Goal: Task Accomplishment & Management: Complete application form

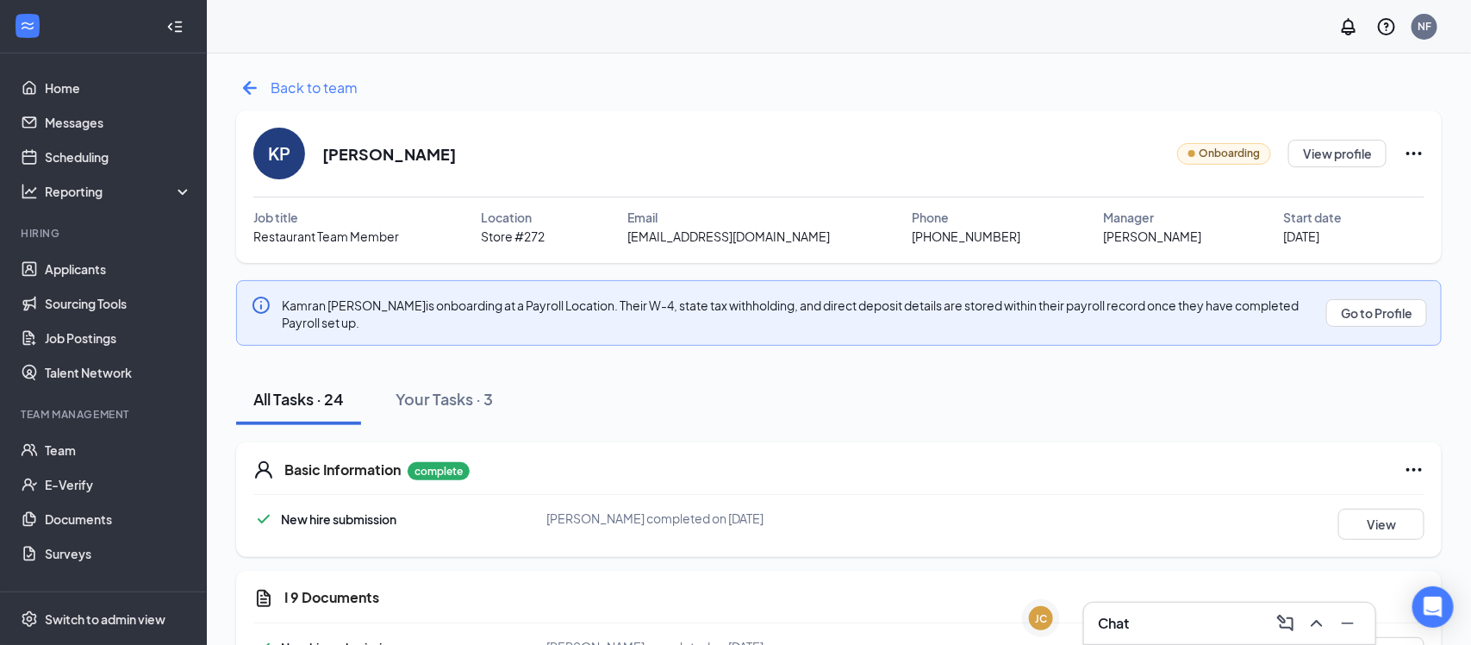
click at [301, 93] on span "Back to team" at bounding box center [314, 88] width 87 height 22
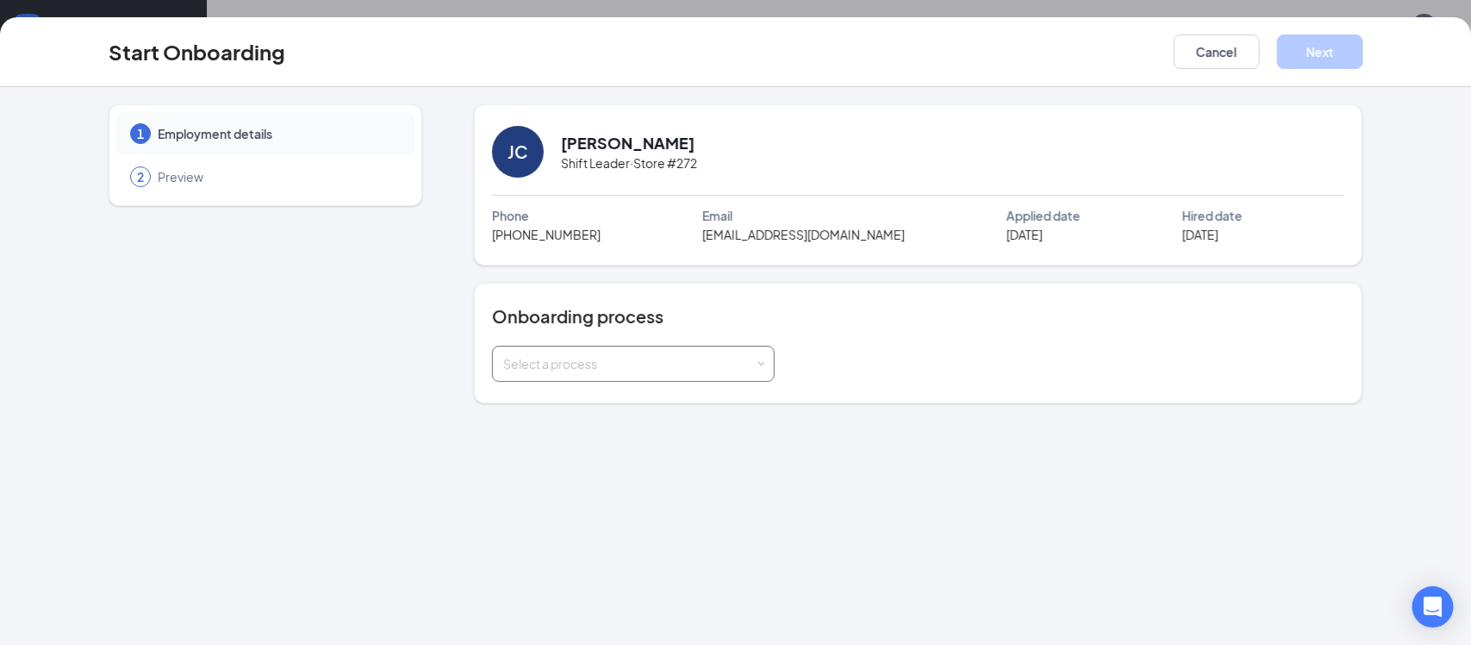
click at [659, 360] on div "Select a process" at bounding box center [629, 363] width 253 height 17
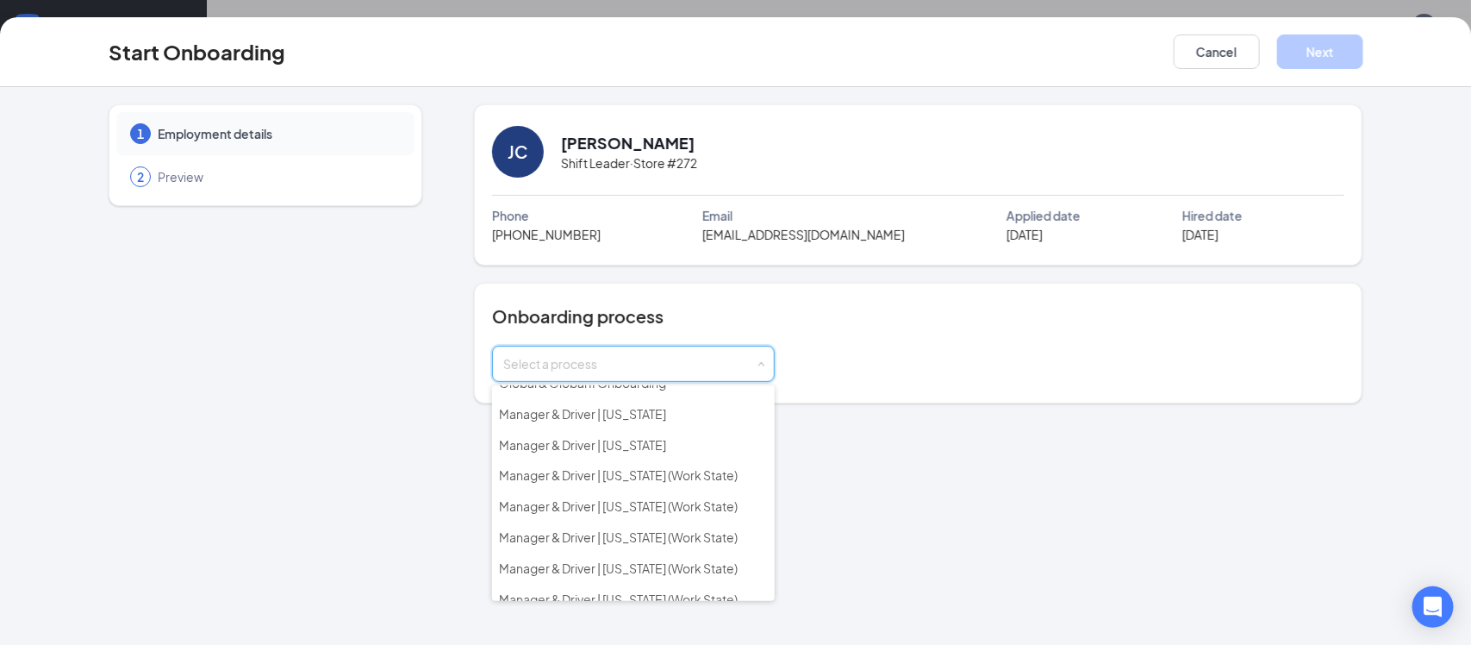
scroll to position [239, 0]
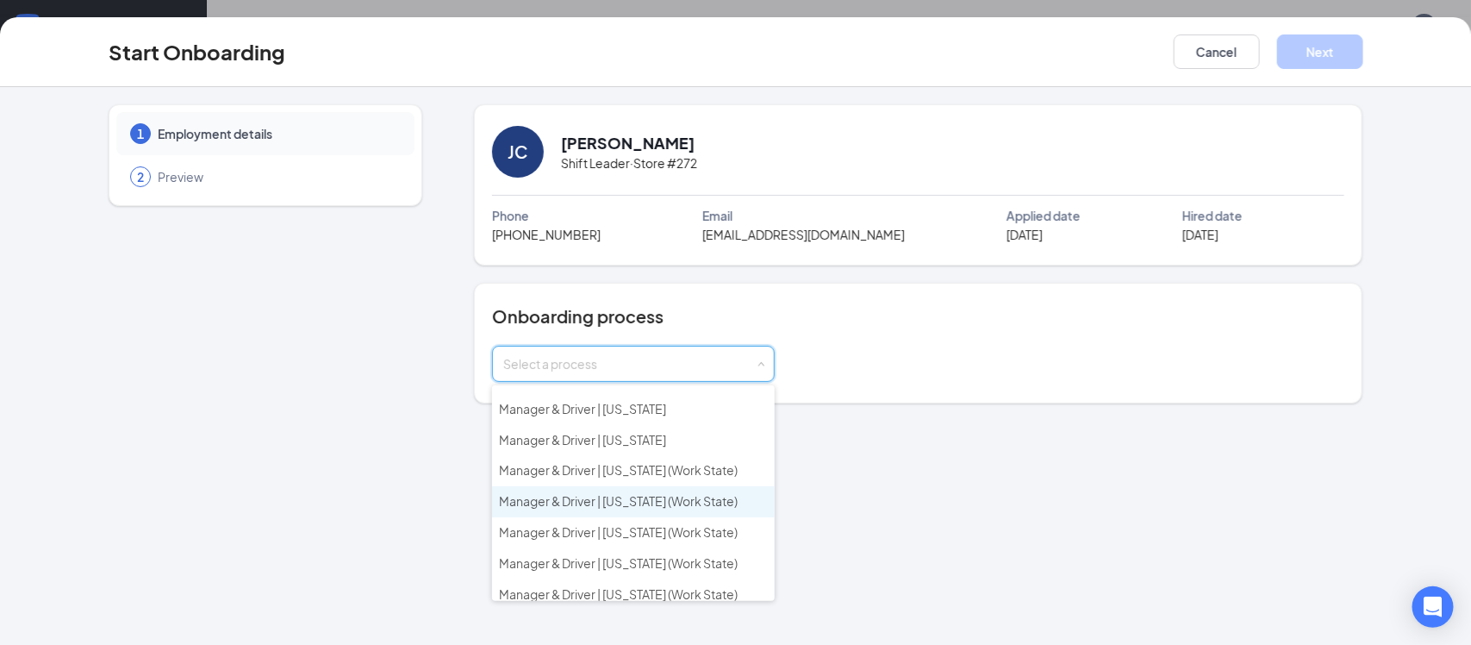
click at [572, 496] on span "Manager & Driver | Illinois (Work State)" at bounding box center [618, 501] width 239 height 16
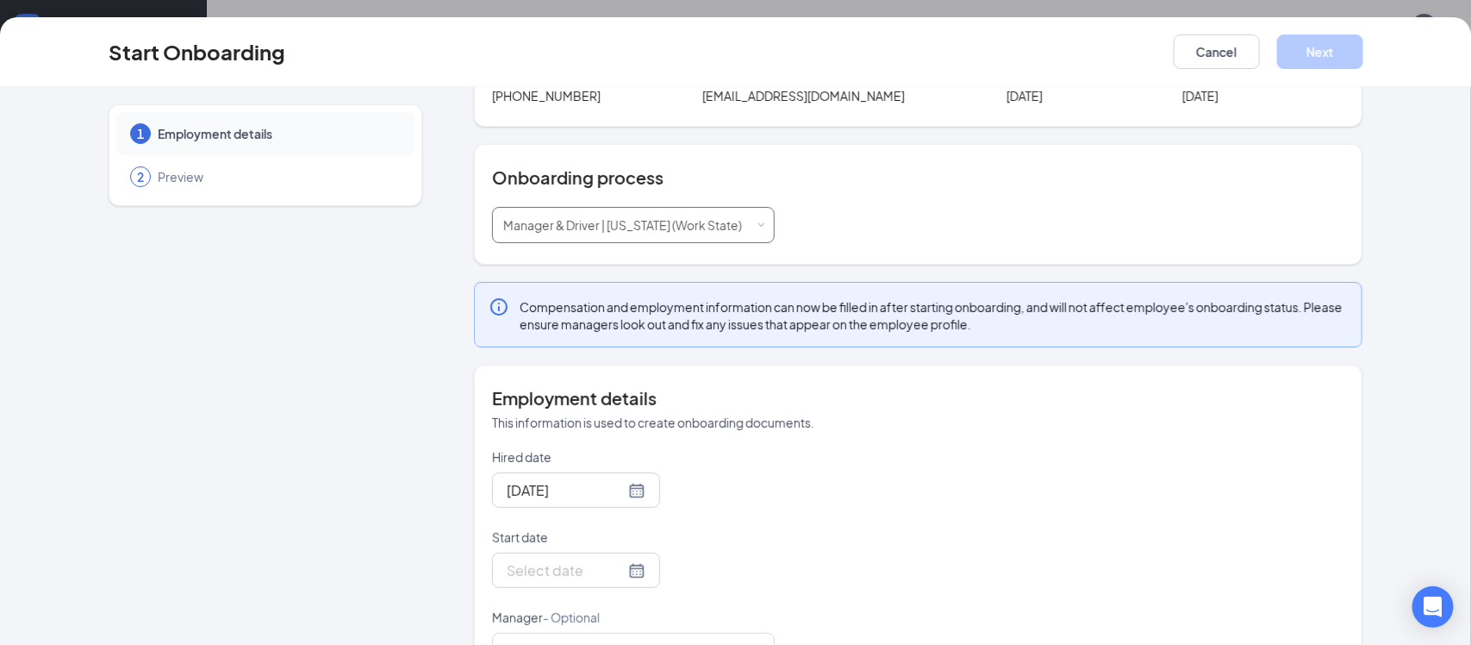
scroll to position [147, 0]
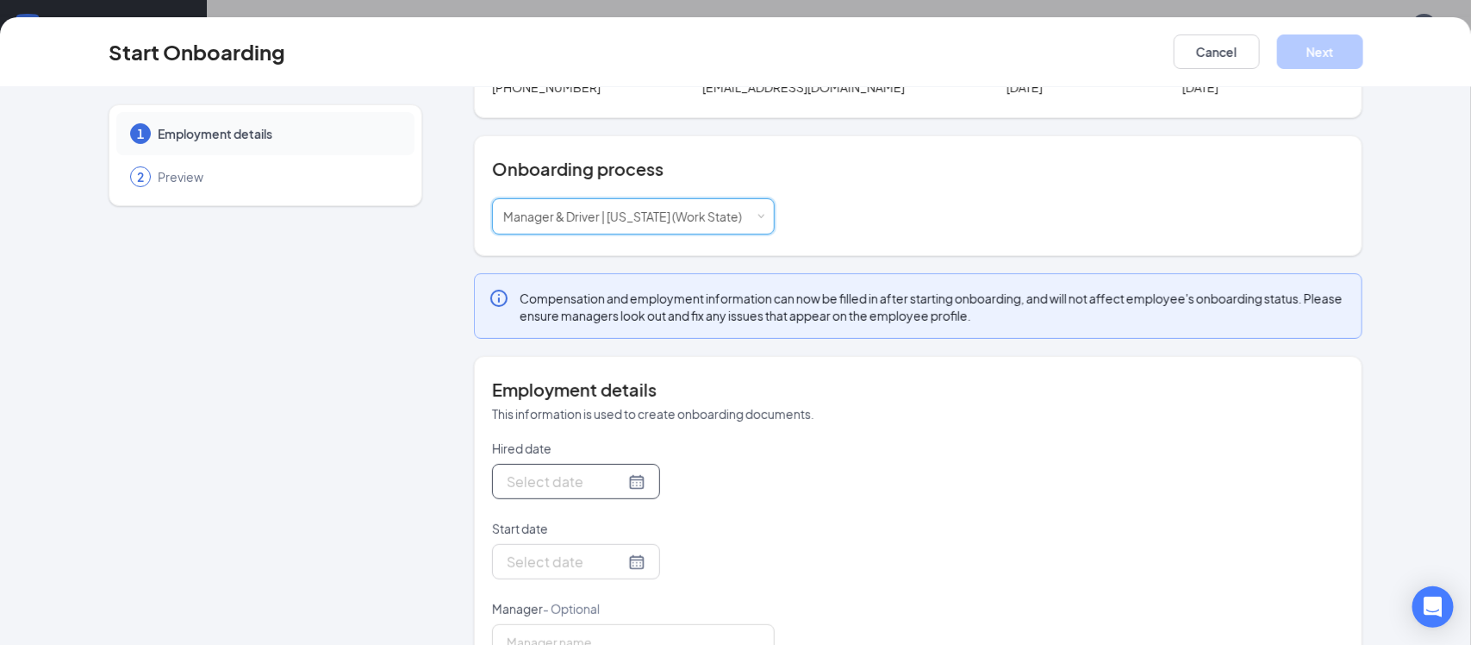
click at [632, 484] on div at bounding box center [576, 482] width 139 height 22
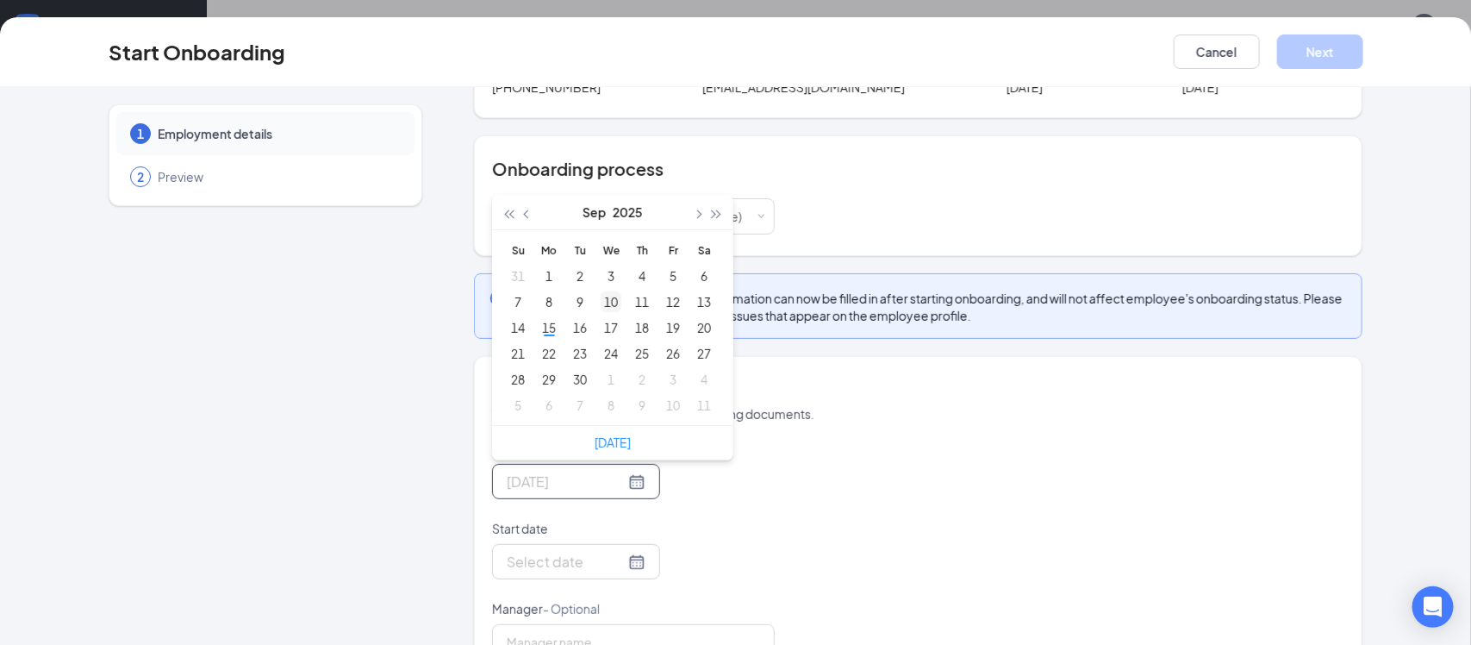
type input "Sep 11, 2025"
type input "Sep 15, 2025"
type input "Sep 22, 2025"
click at [551, 360] on div "22" at bounding box center [549, 353] width 21 height 21
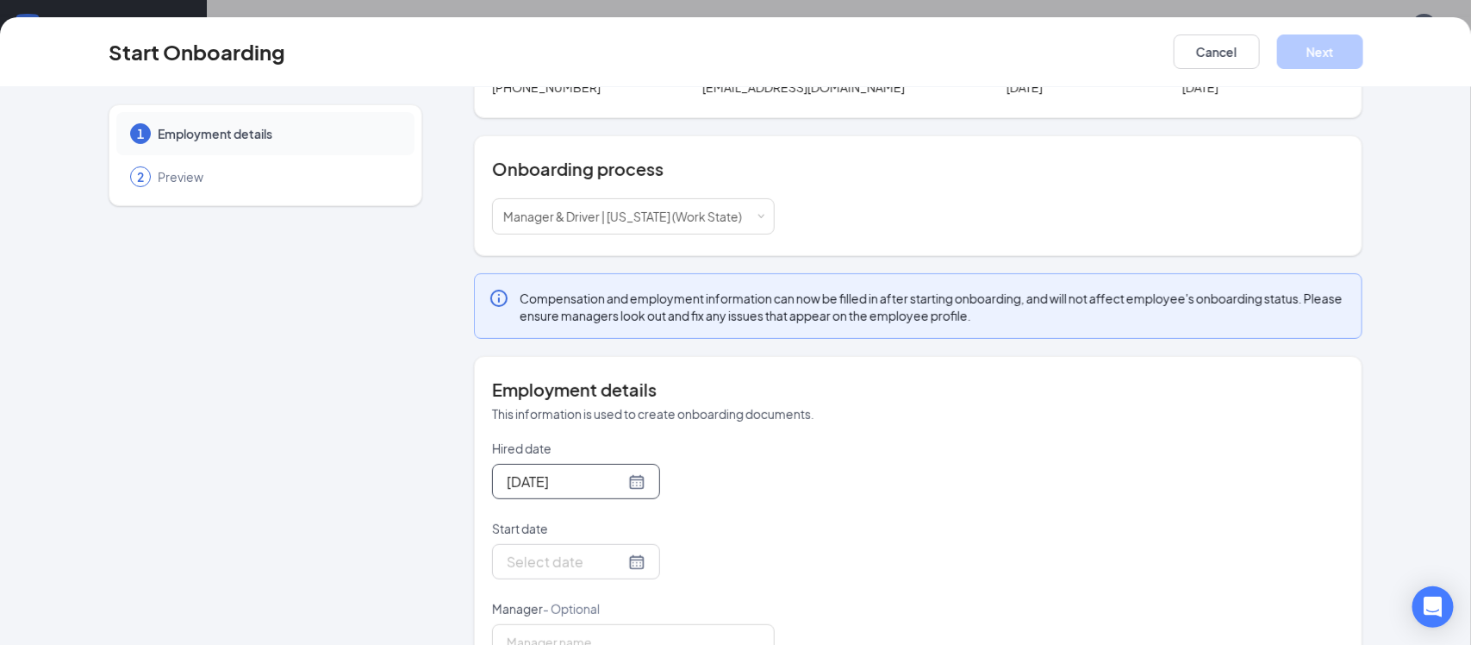
scroll to position [203, 0]
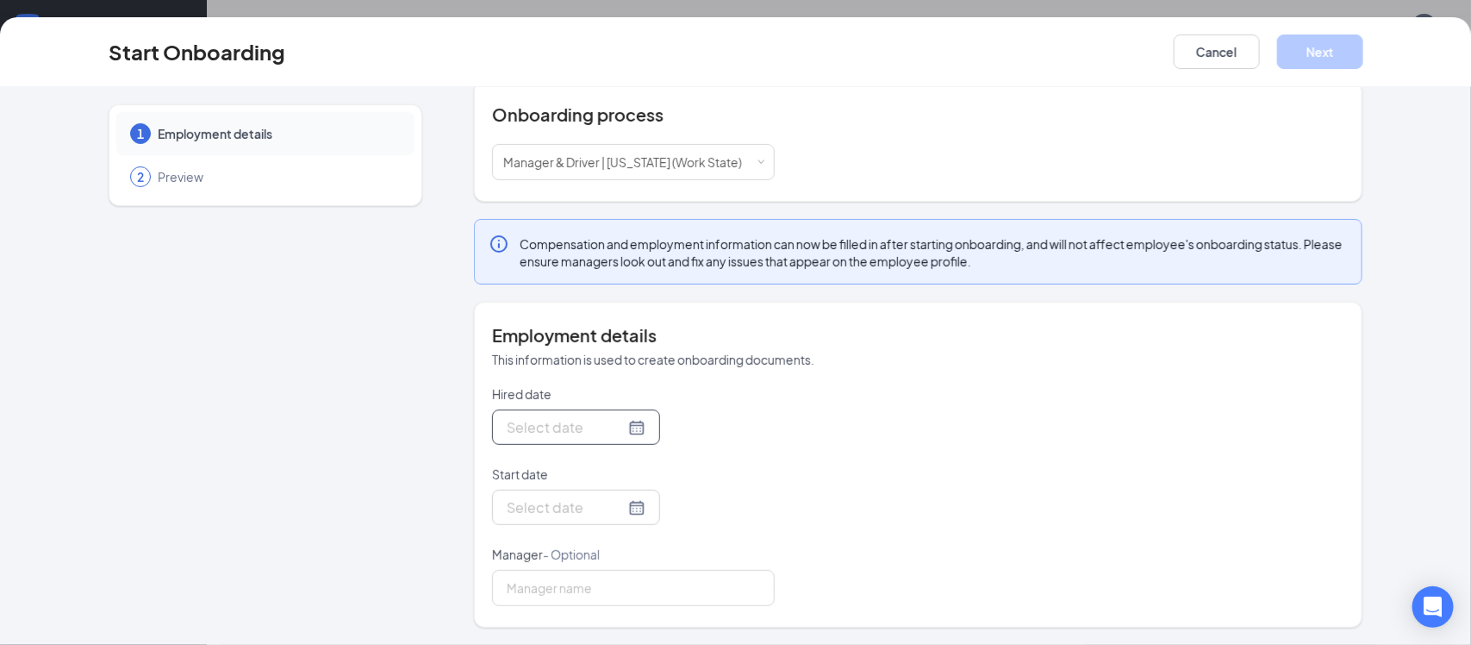
click at [629, 426] on div at bounding box center [576, 427] width 139 height 22
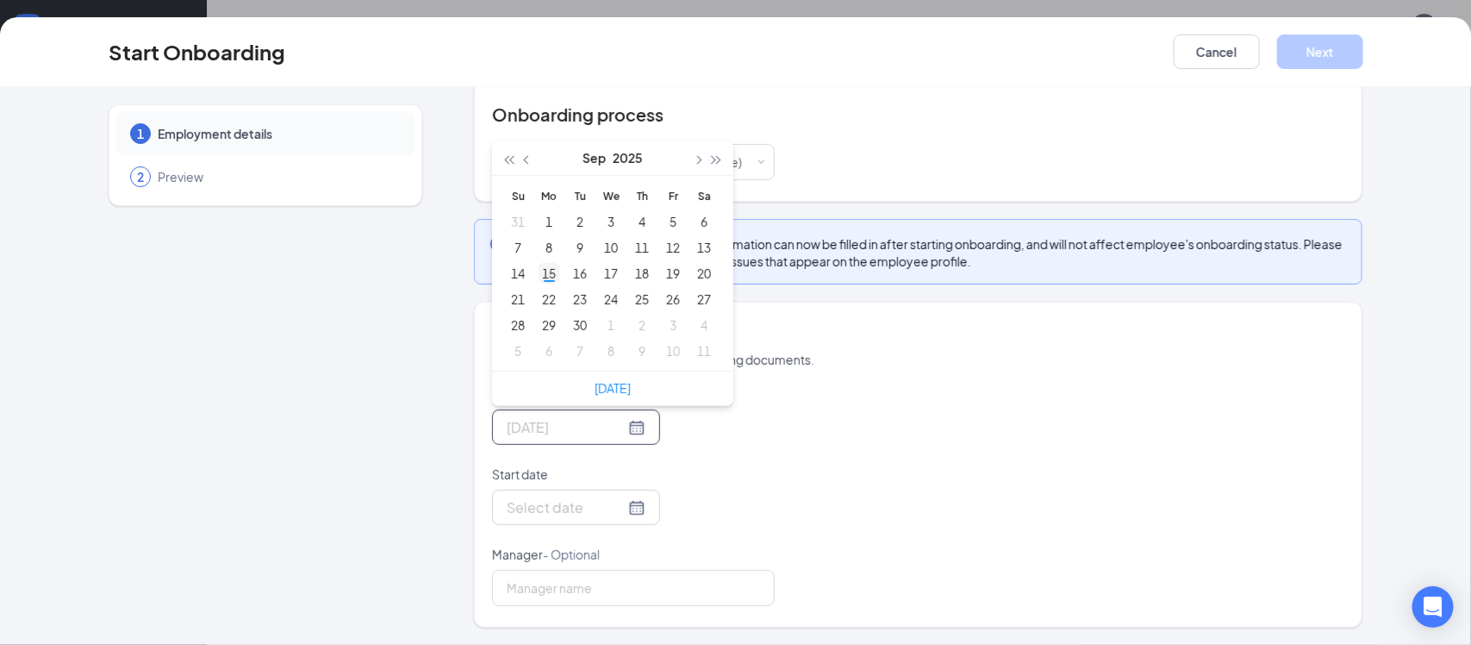
type input "Sep 15, 2025"
click at [551, 272] on div "15" at bounding box center [549, 273] width 21 height 21
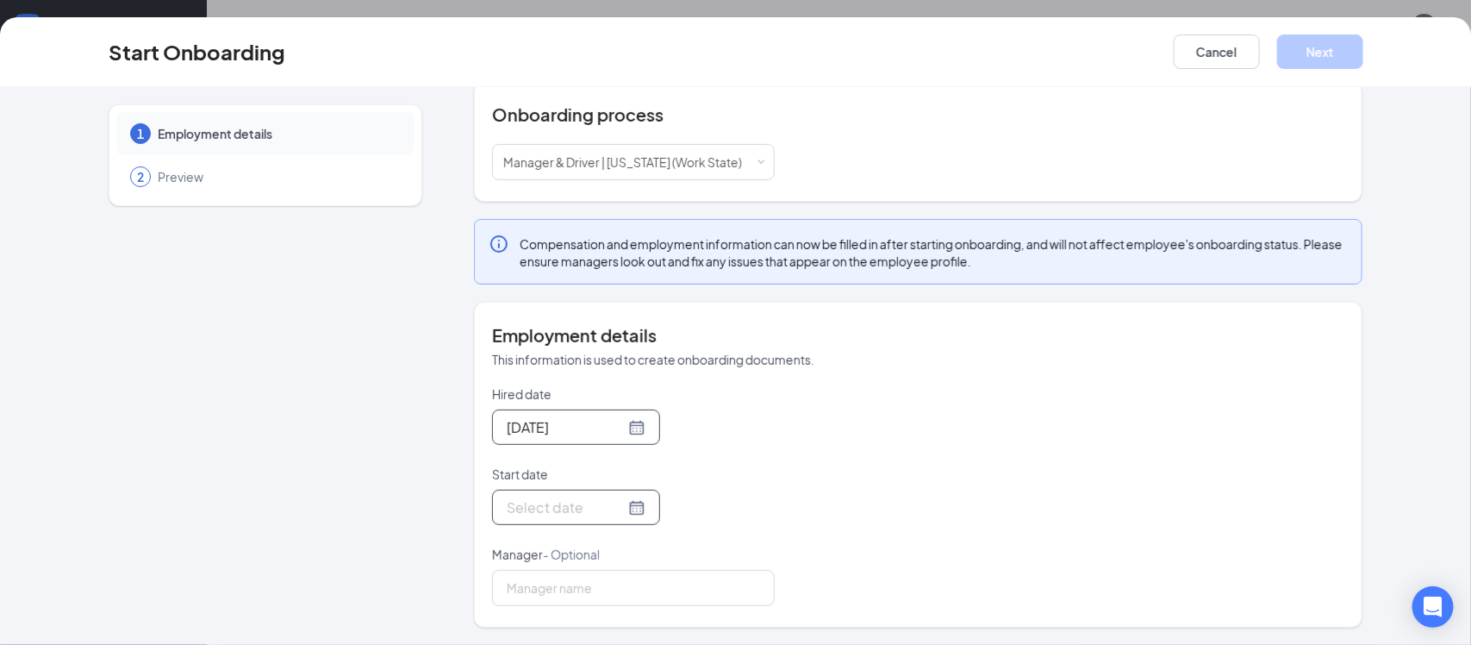
click at [630, 507] on div at bounding box center [576, 507] width 139 height 22
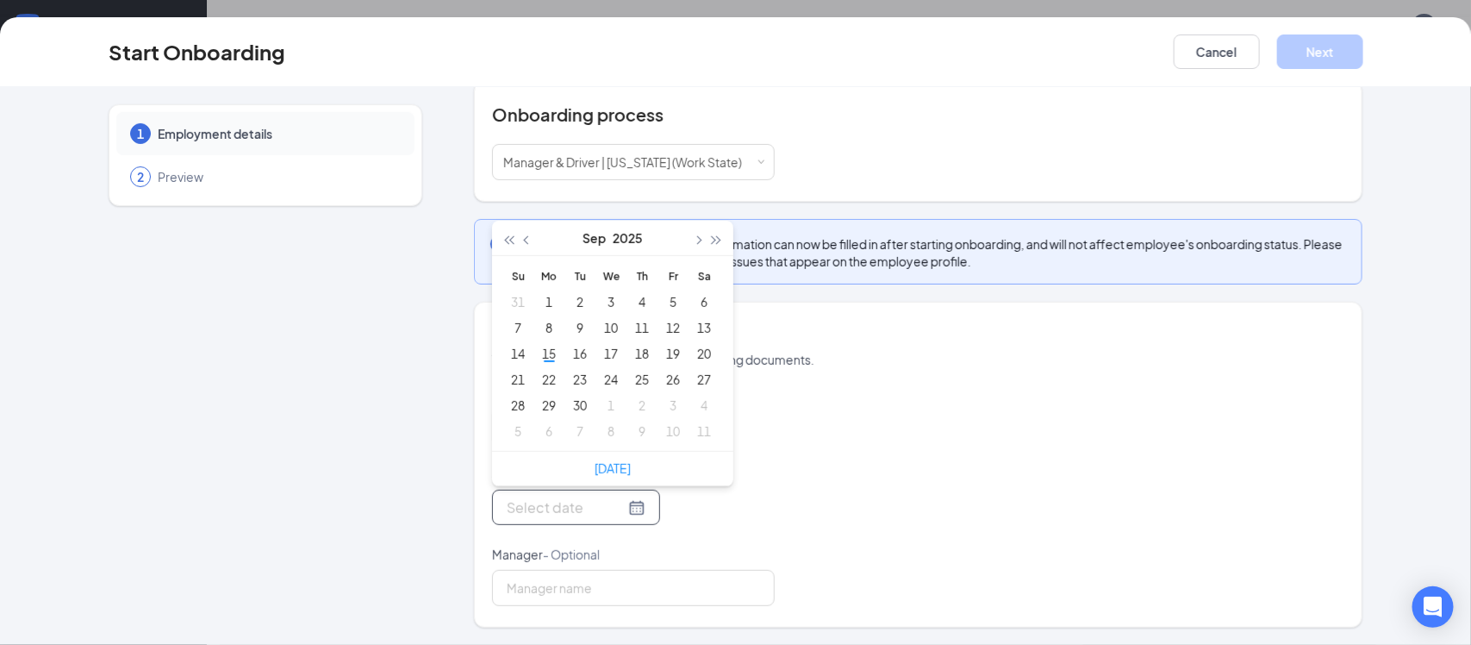
click at [630, 507] on div at bounding box center [576, 507] width 139 height 22
type input "Sep 22, 2025"
click at [548, 377] on div "22" at bounding box center [549, 379] width 21 height 21
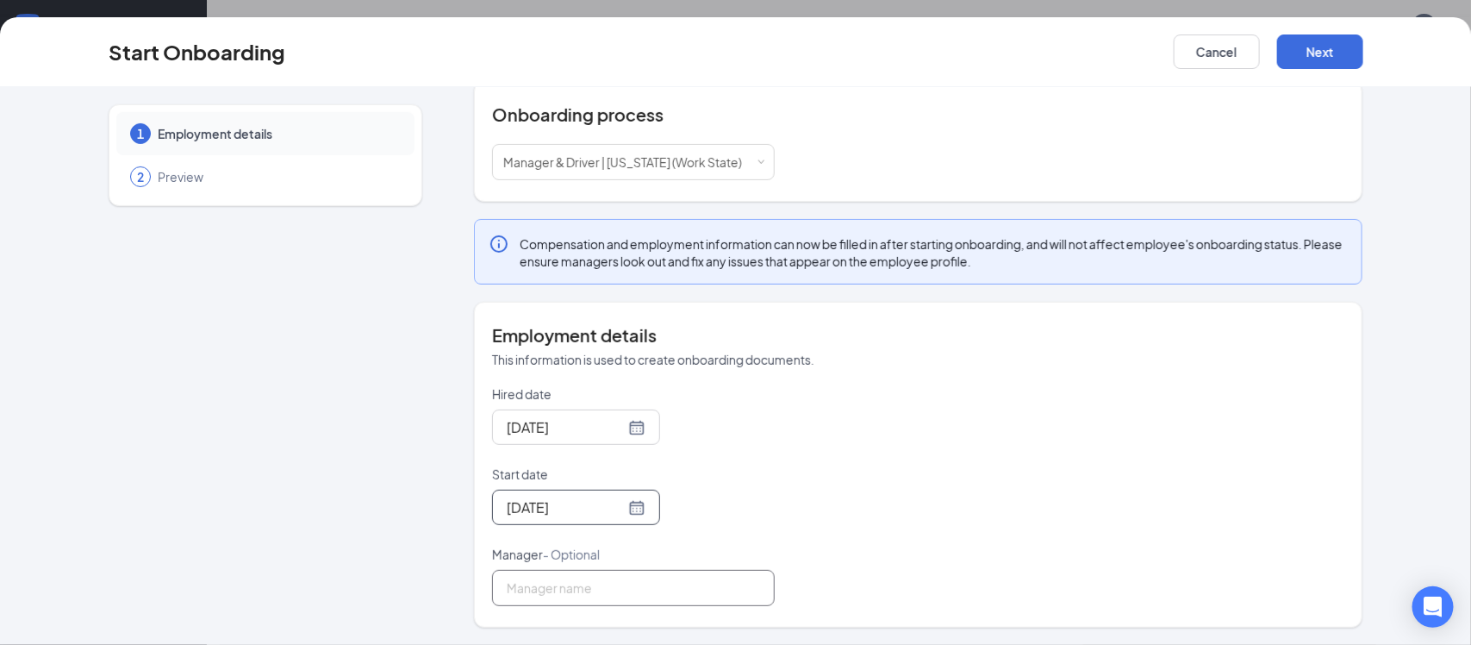
click at [583, 585] on input "Manager - Optional" at bounding box center [633, 588] width 283 height 36
type input "[PERSON_NAME]"
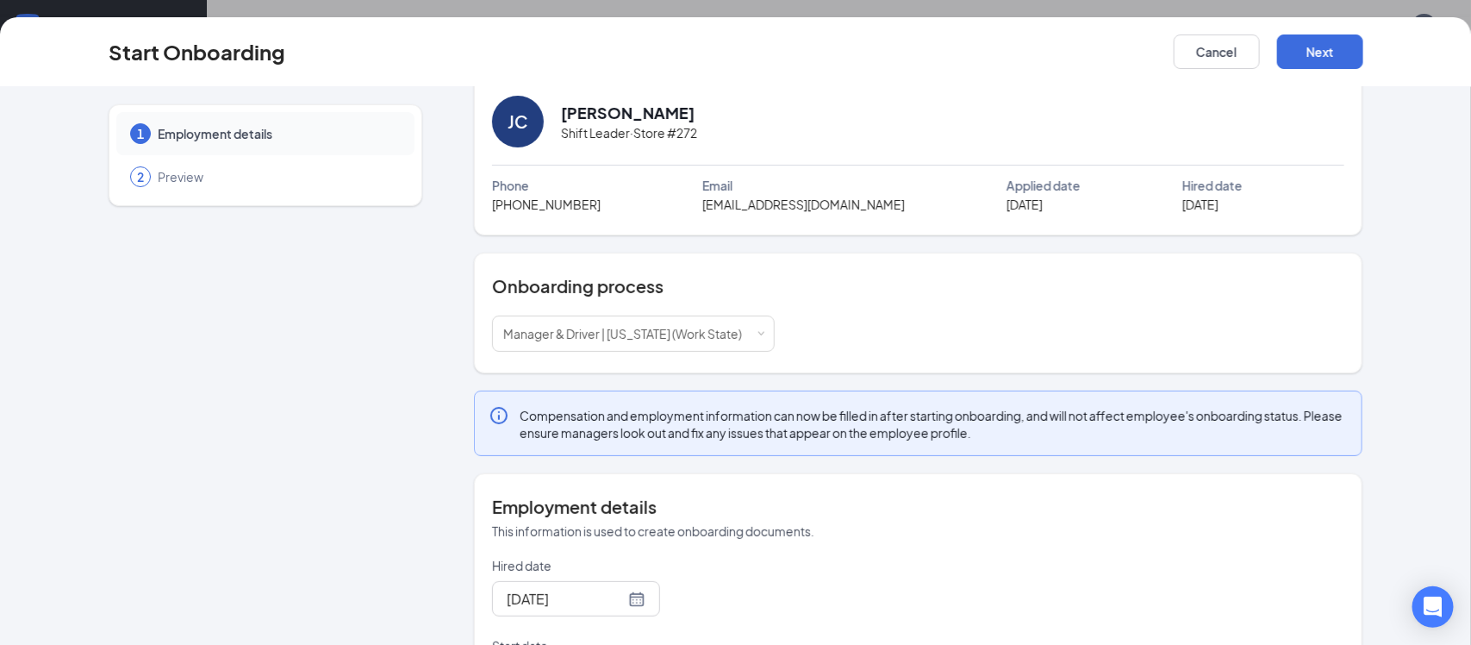
scroll to position [0, 0]
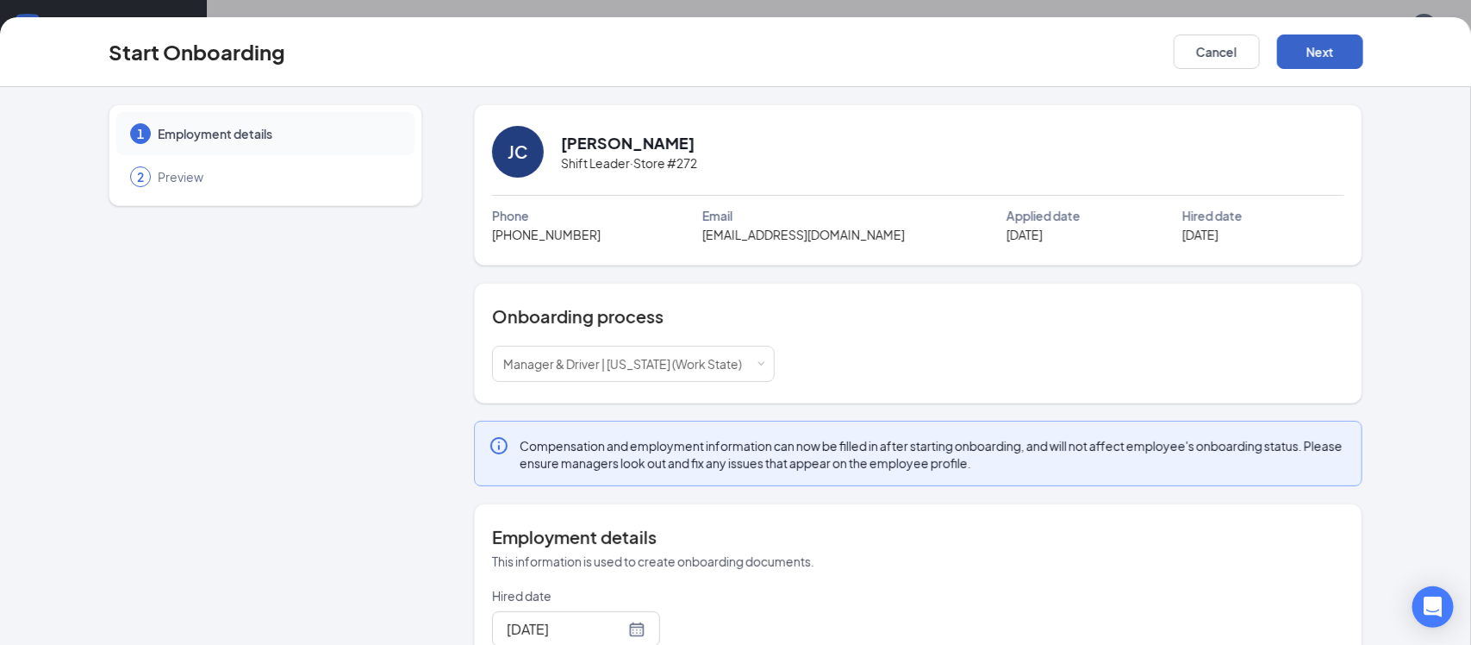
click at [1332, 56] on button "Next" at bounding box center [1320, 51] width 86 height 34
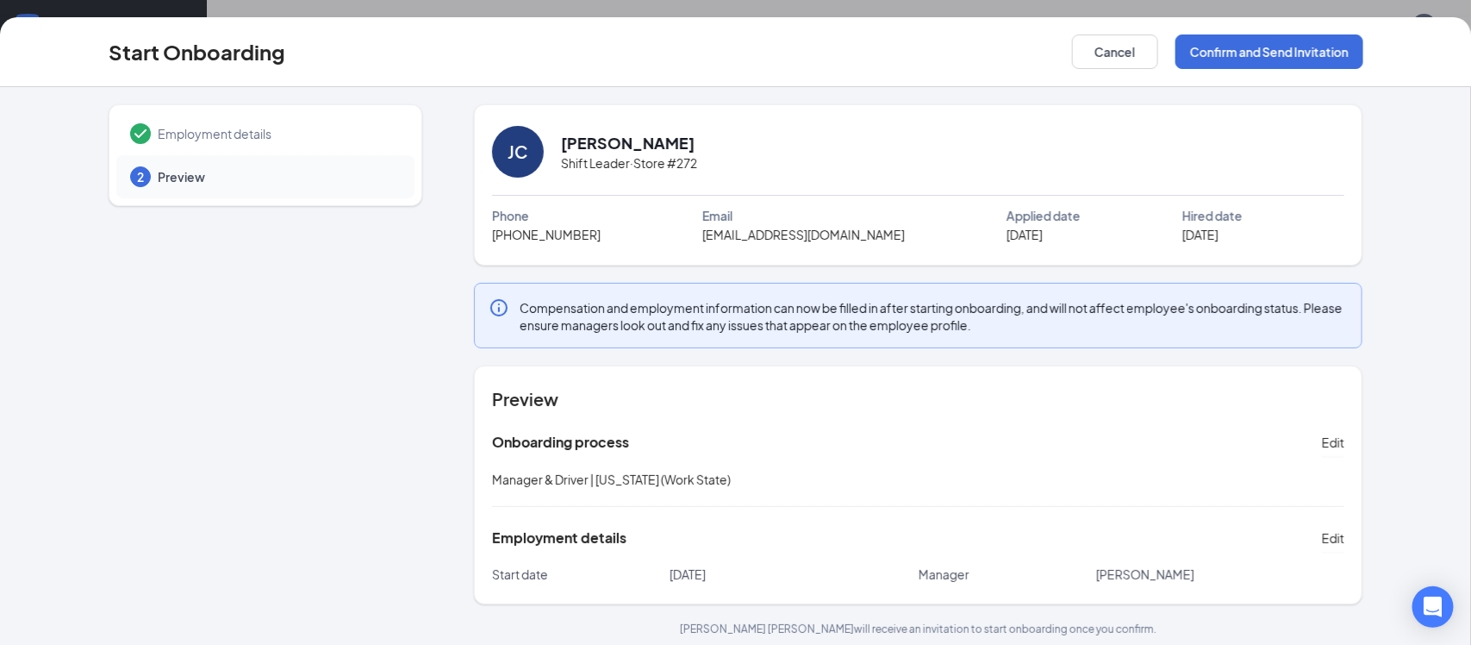
scroll to position [9, 0]
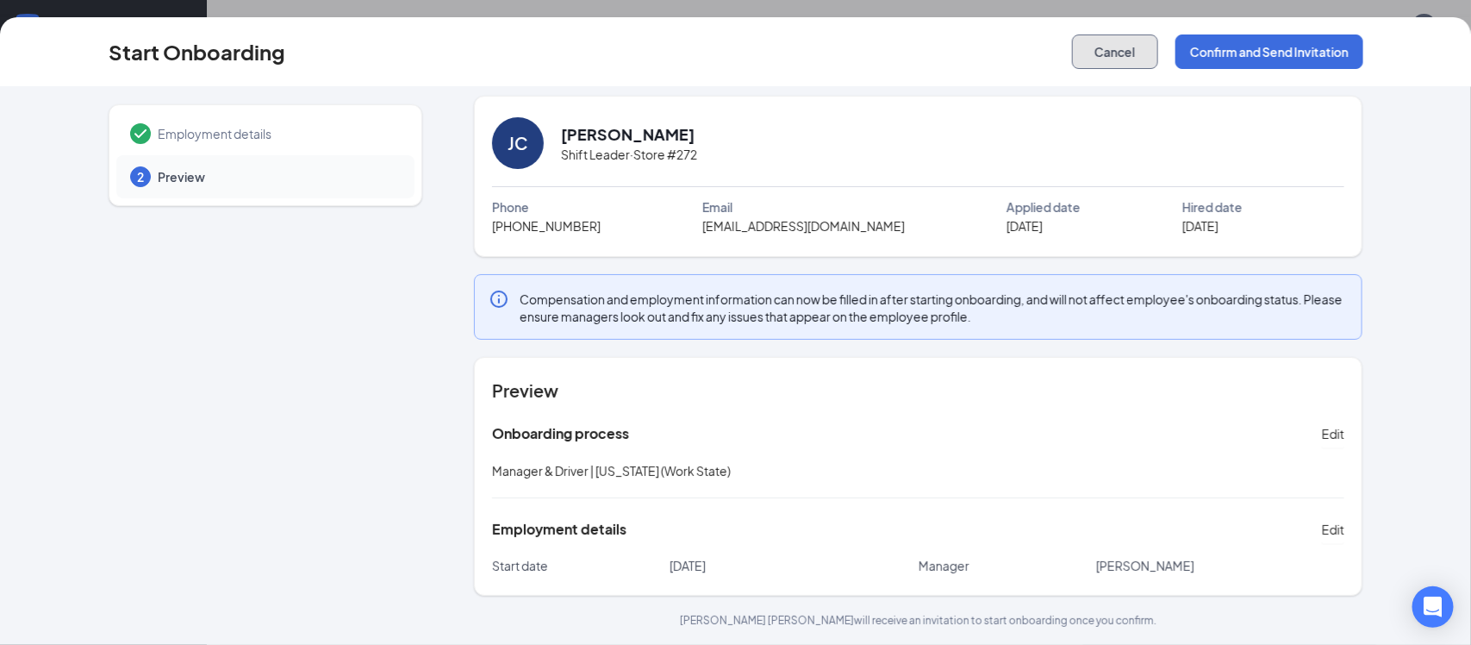
click at [1109, 60] on button "Cancel" at bounding box center [1115, 51] width 86 height 34
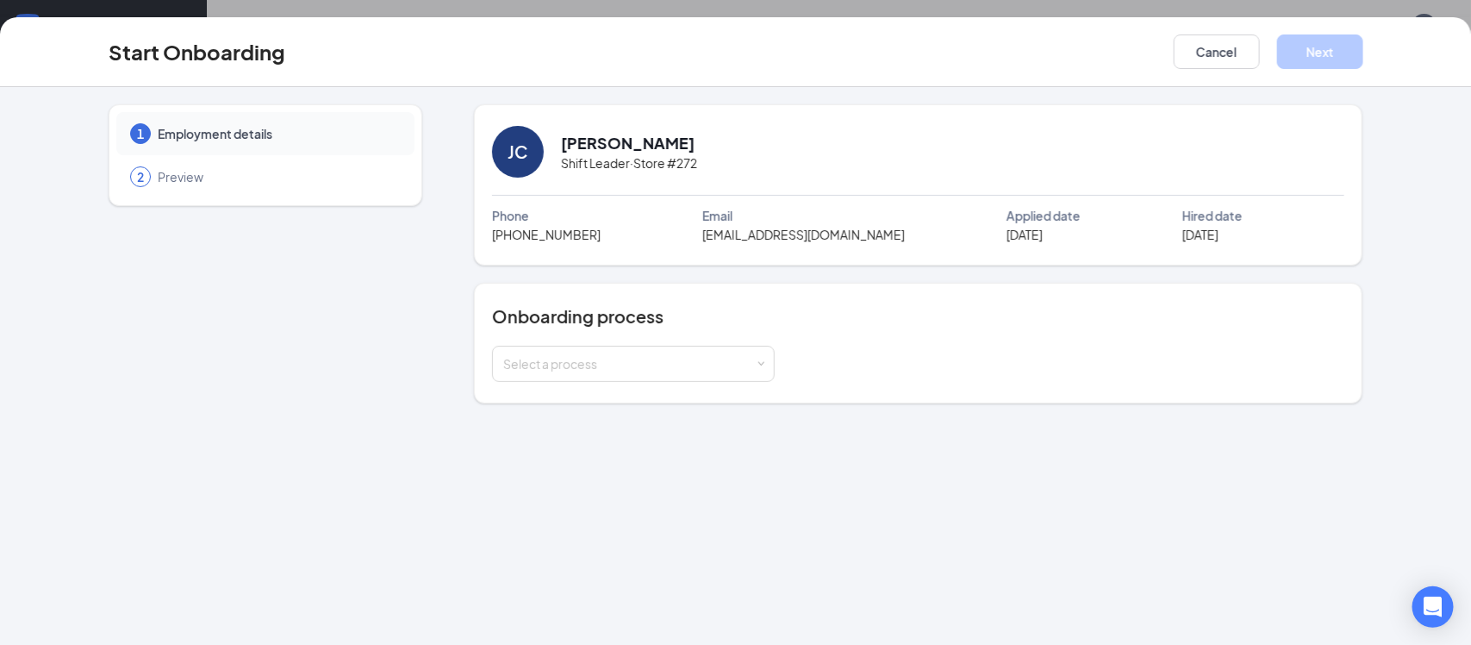
click at [566, 385] on div "Onboarding process Select a process" at bounding box center [918, 343] width 889 height 121
click at [552, 366] on div "Select a process" at bounding box center [629, 363] width 253 height 17
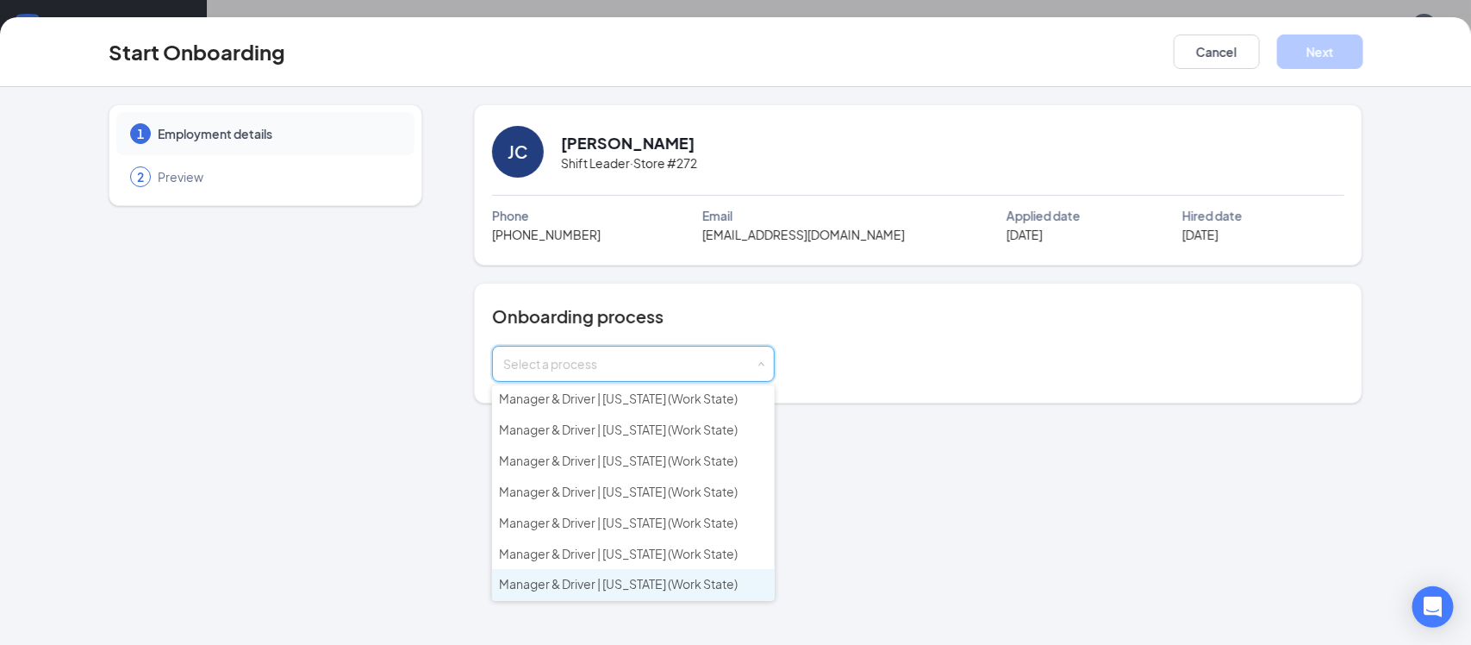
scroll to position [336, 0]
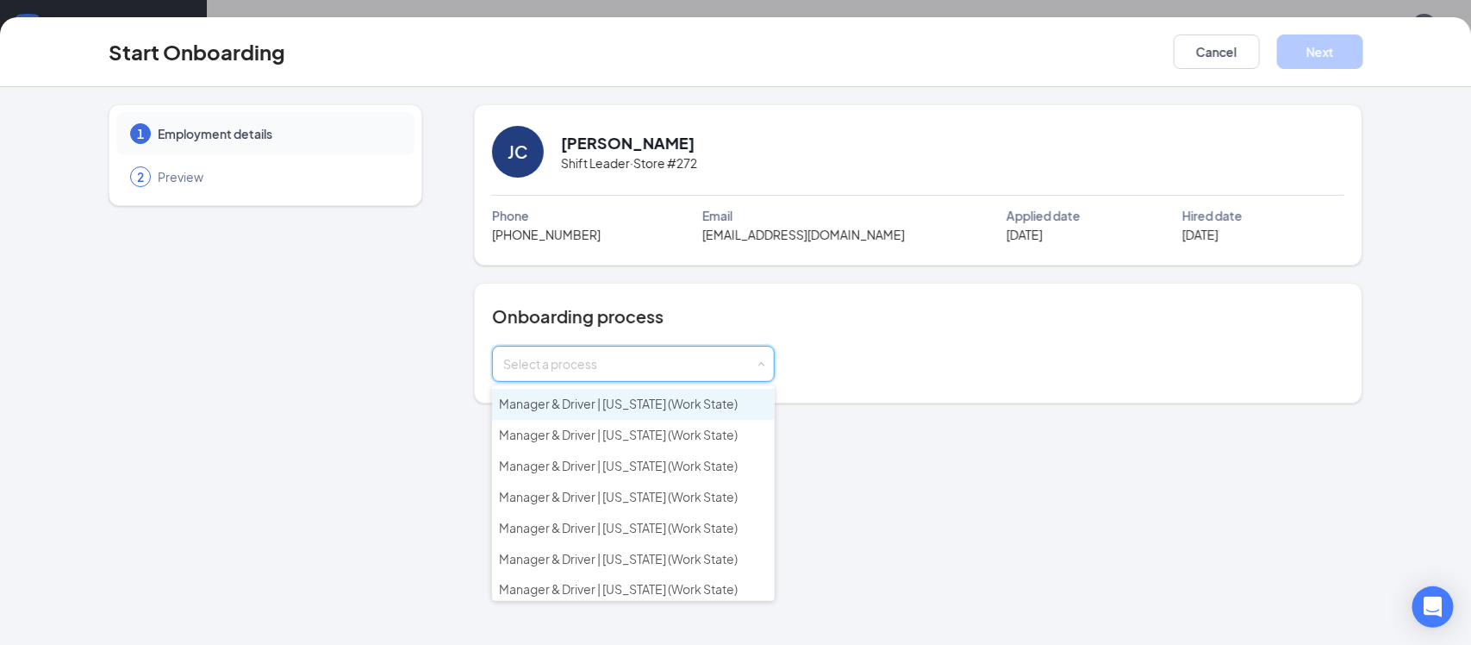
click at [558, 398] on span "Manager & Driver | Illinois (Work State)" at bounding box center [618, 404] width 239 height 16
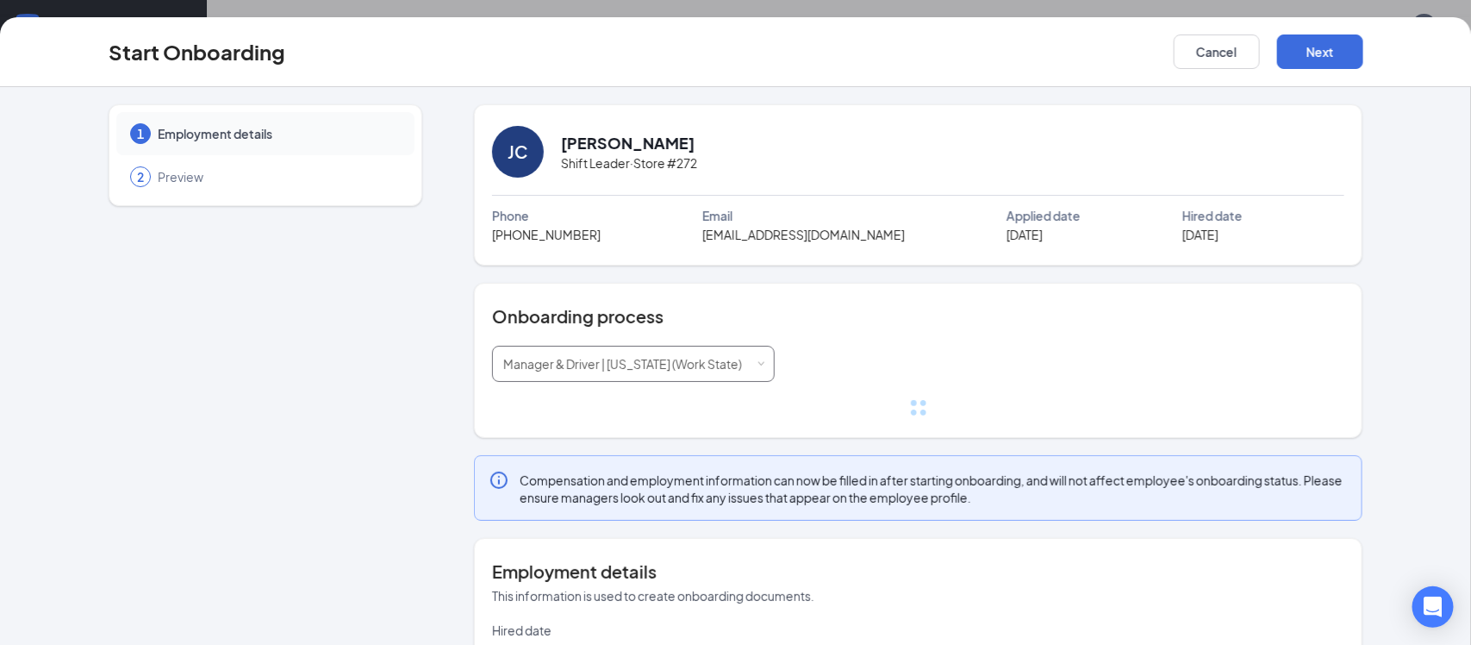
scroll to position [203, 0]
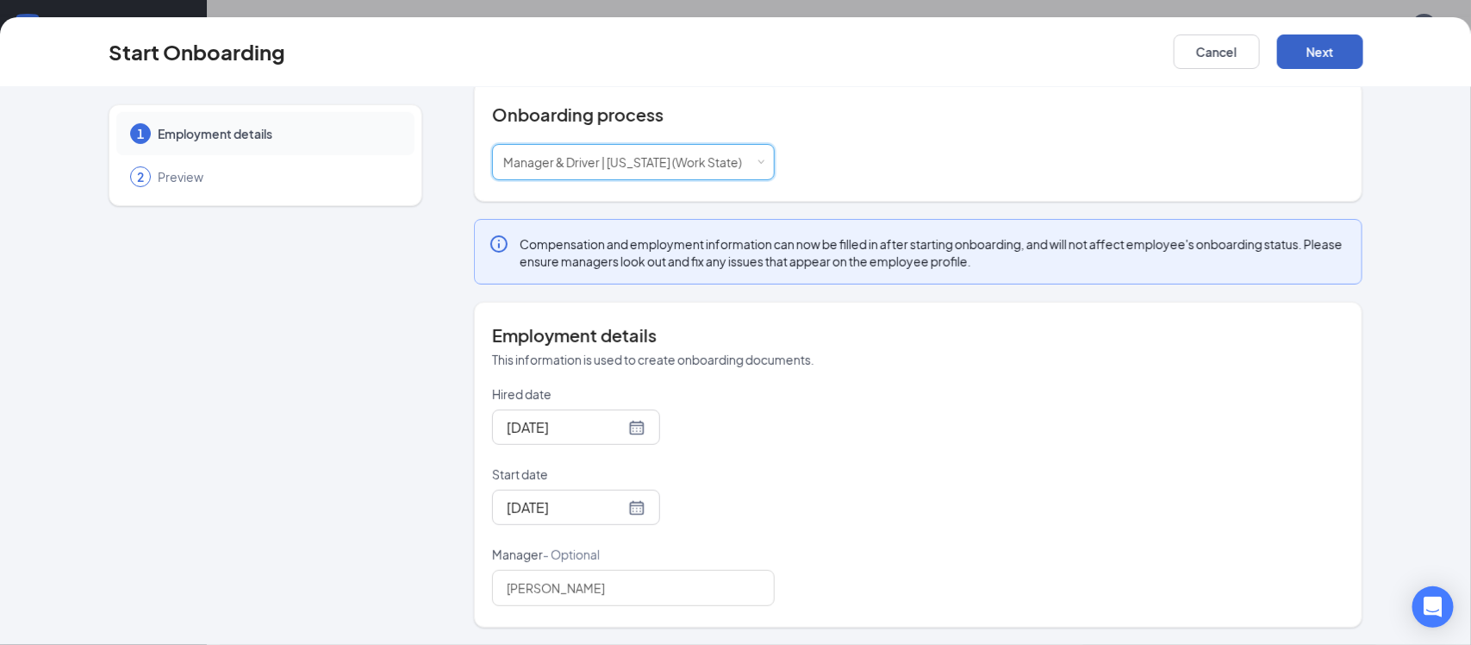
click at [1302, 49] on button "Next" at bounding box center [1320, 51] width 86 height 34
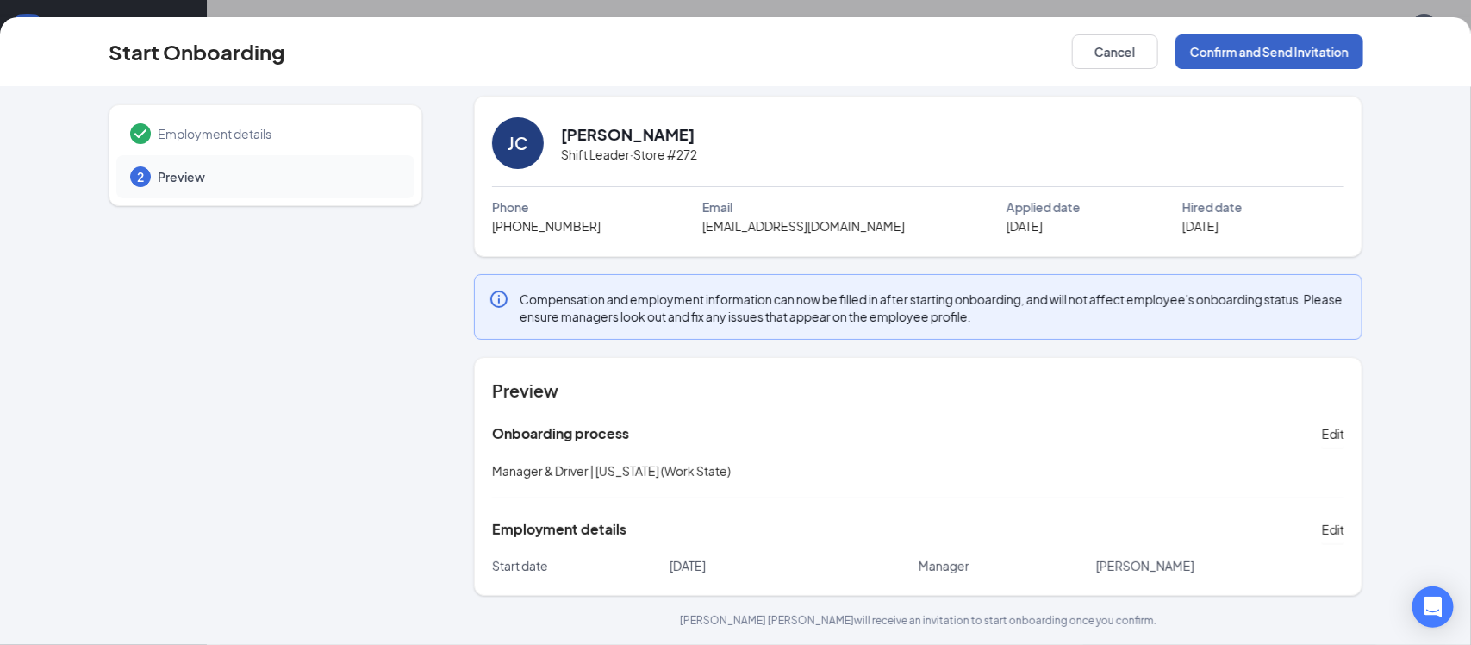
click at [1253, 59] on button "Confirm and Send Invitation" at bounding box center [1270, 51] width 188 height 34
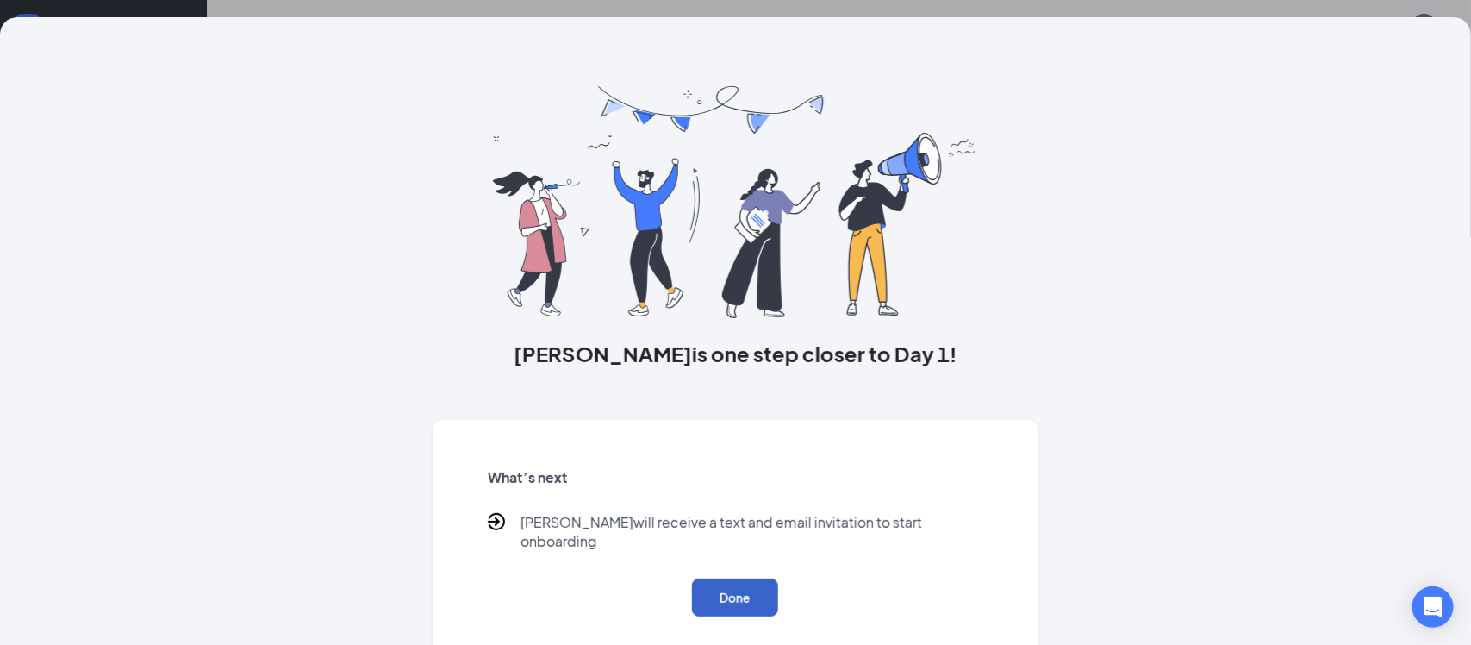
click at [726, 578] on button "Done" at bounding box center [735, 597] width 86 height 38
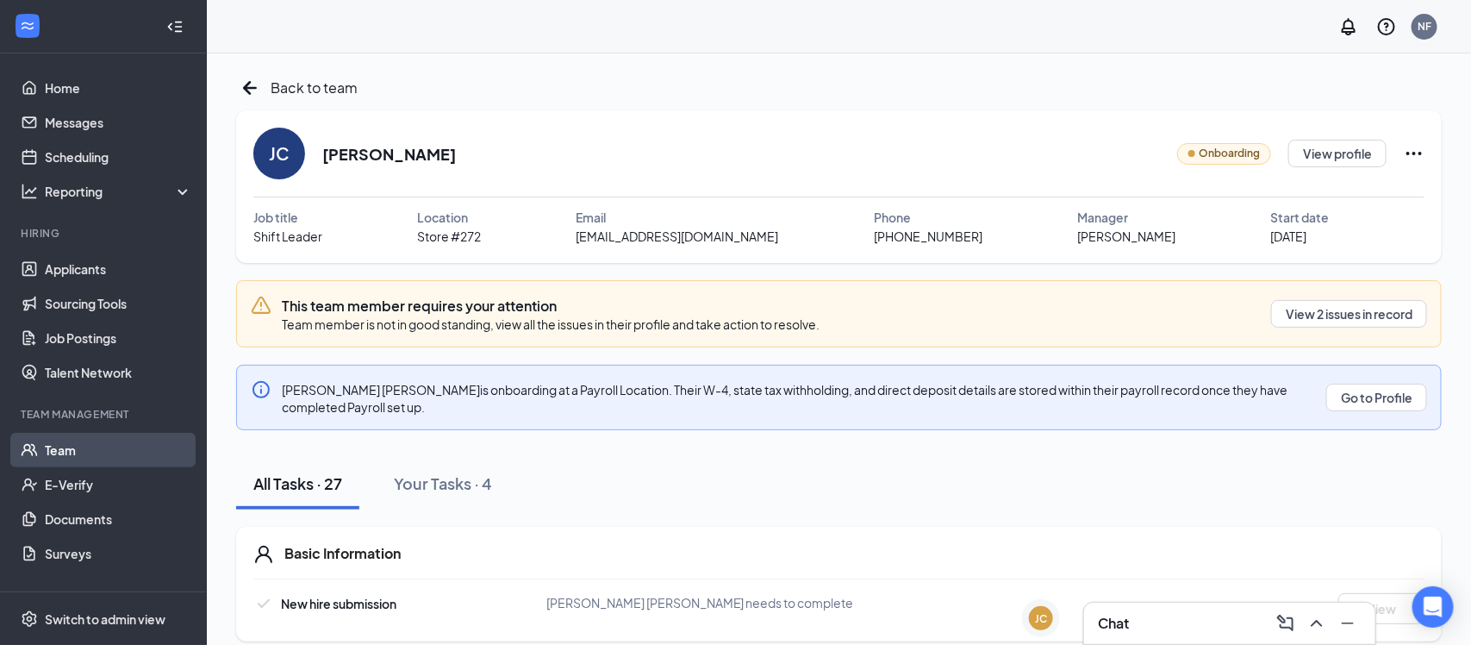
click at [59, 436] on link "Team" at bounding box center [118, 450] width 147 height 34
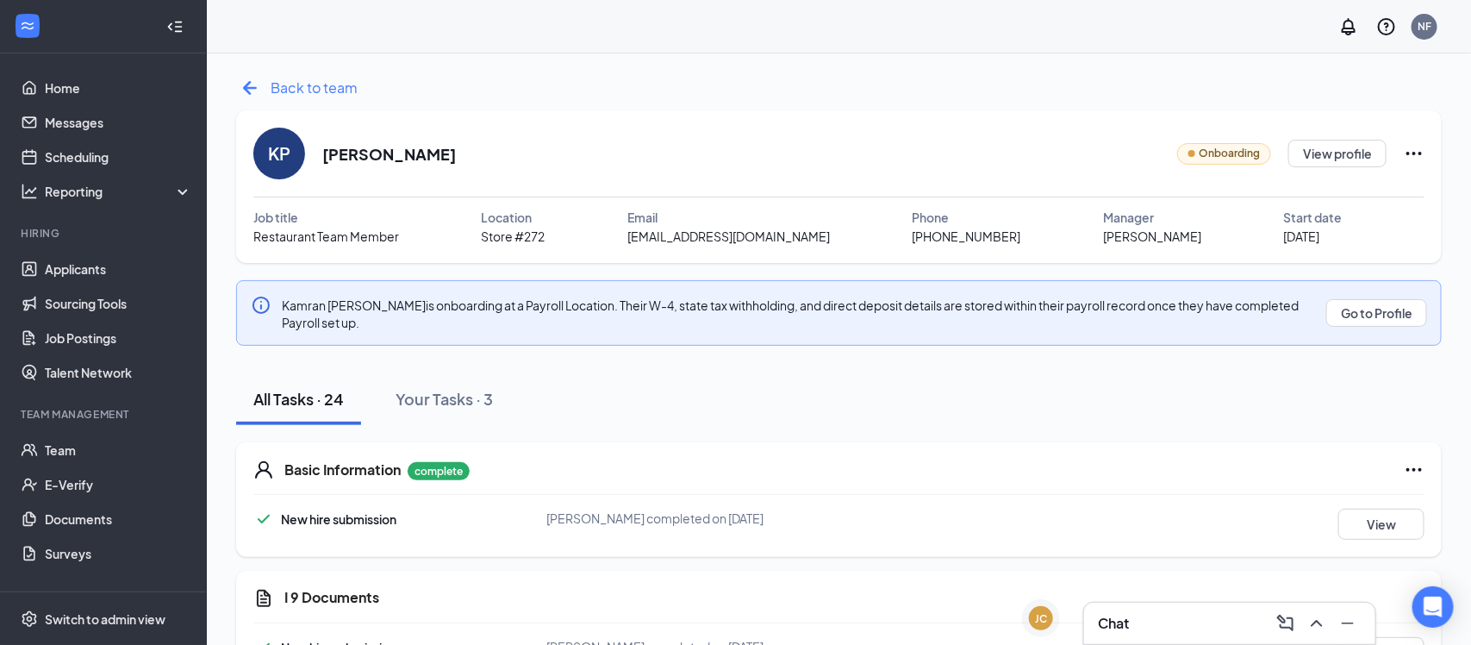
click at [269, 84] on div "Back to team" at bounding box center [297, 88] width 122 height 28
